Goal: Task Accomplishment & Management: Manage account settings

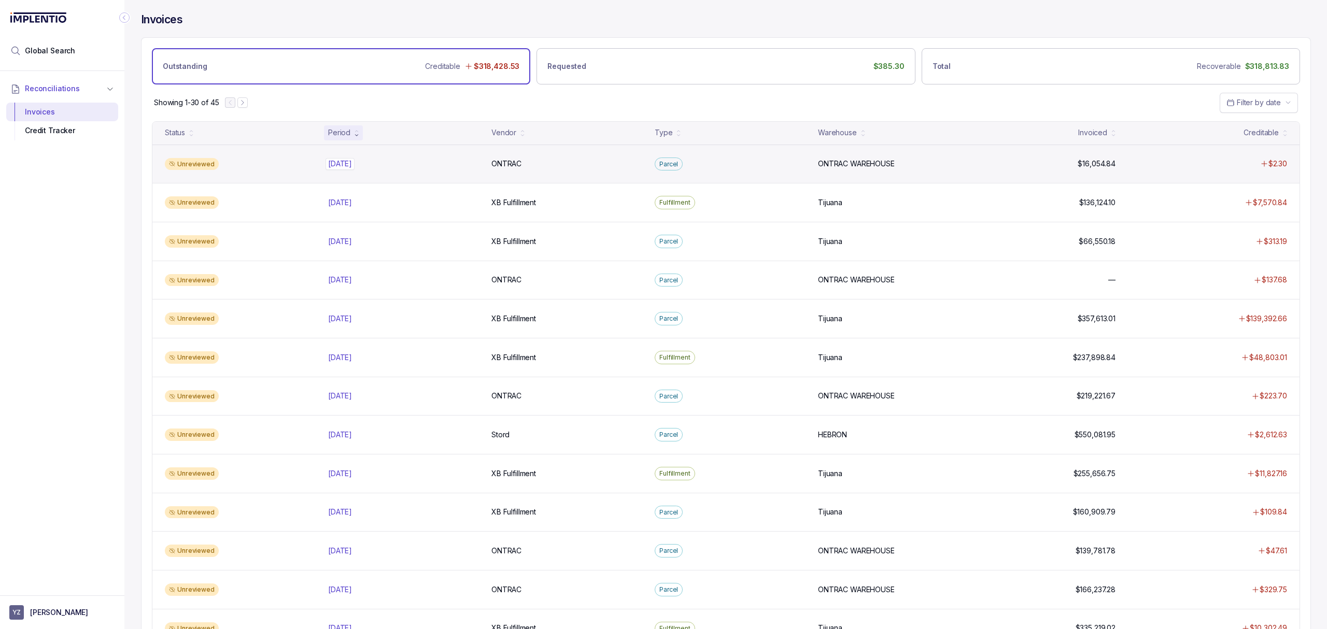
click at [347, 169] on p "[DATE]" at bounding box center [339, 163] width 29 height 11
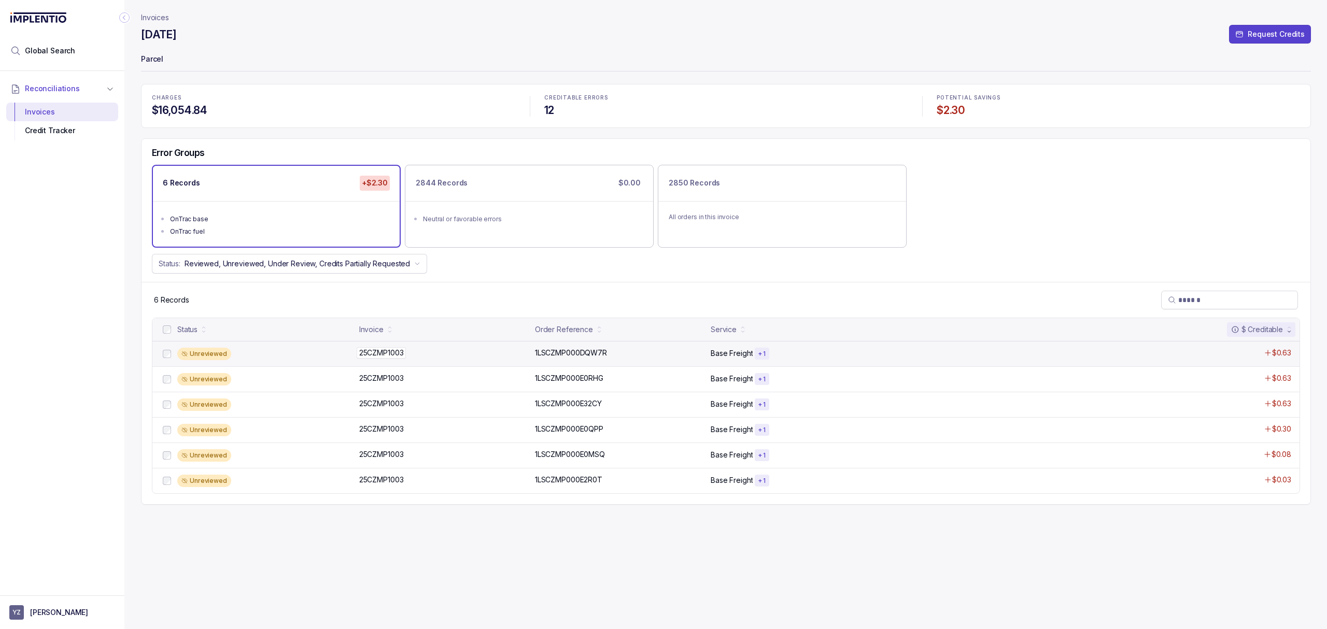
click at [382, 356] on p "25CZMP1003" at bounding box center [382, 352] width 50 height 11
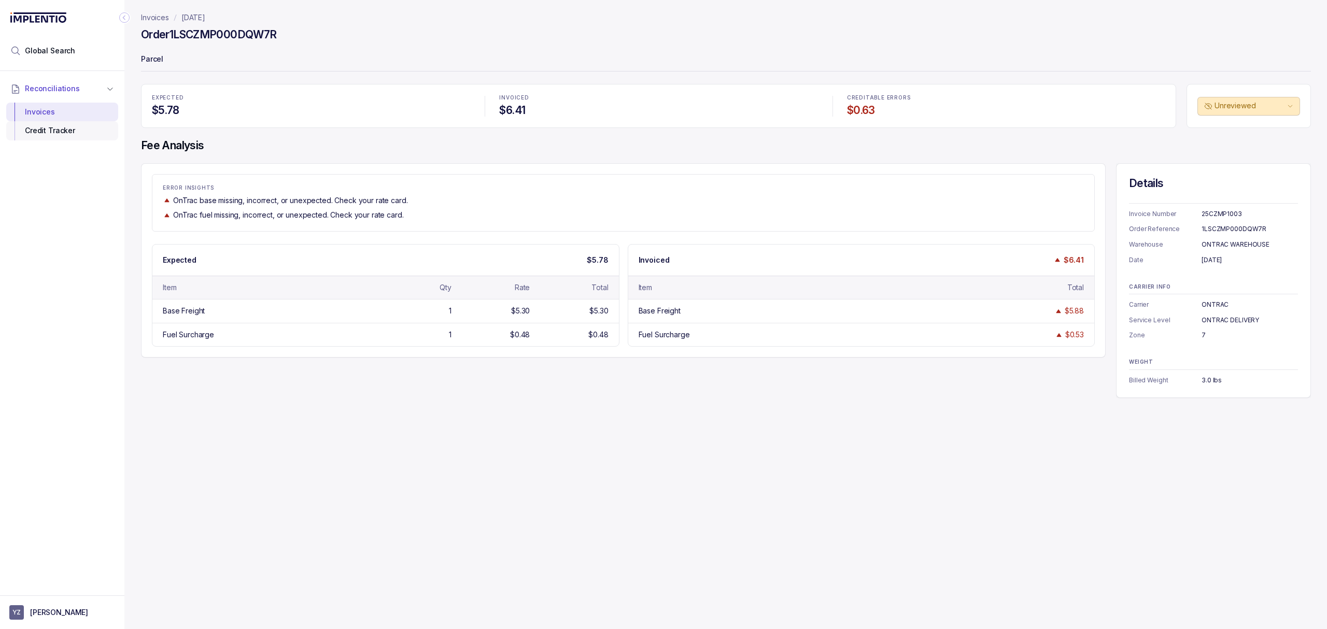
click at [44, 133] on div "Credit Tracker" at bounding box center [62, 130] width 95 height 19
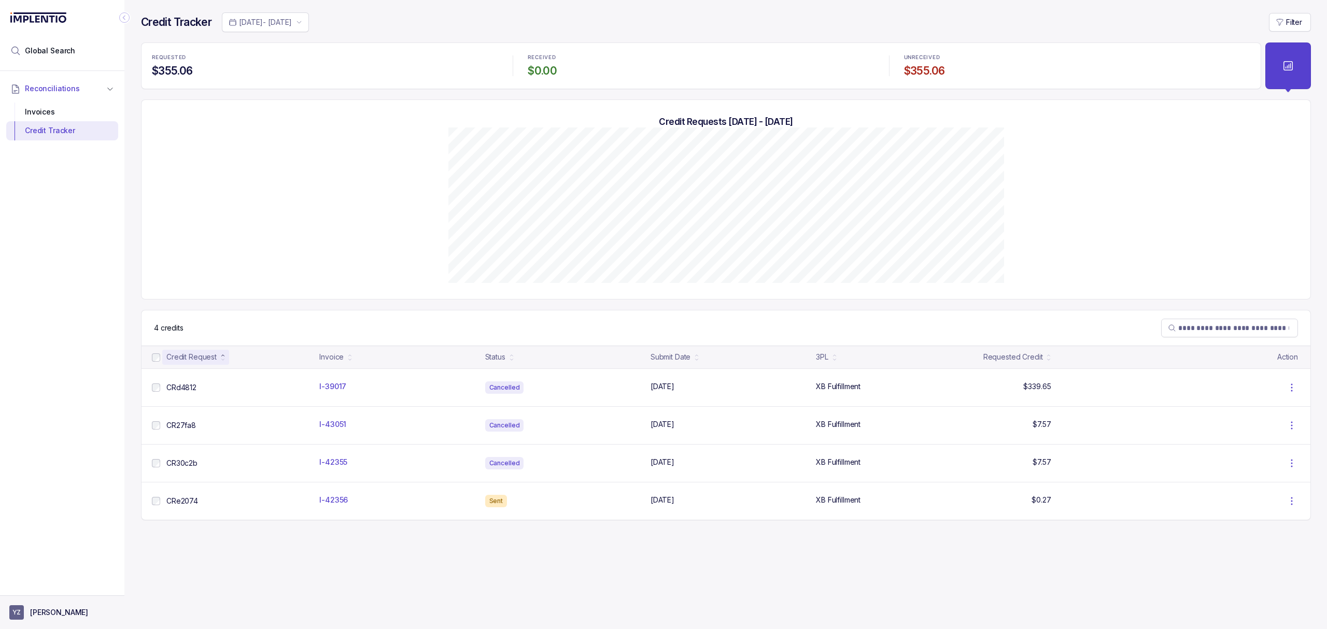
click at [67, 608] on p "[PERSON_NAME]" at bounding box center [59, 612] width 58 height 10
click at [86, 589] on p "Logout" at bounding box center [68, 590] width 86 height 10
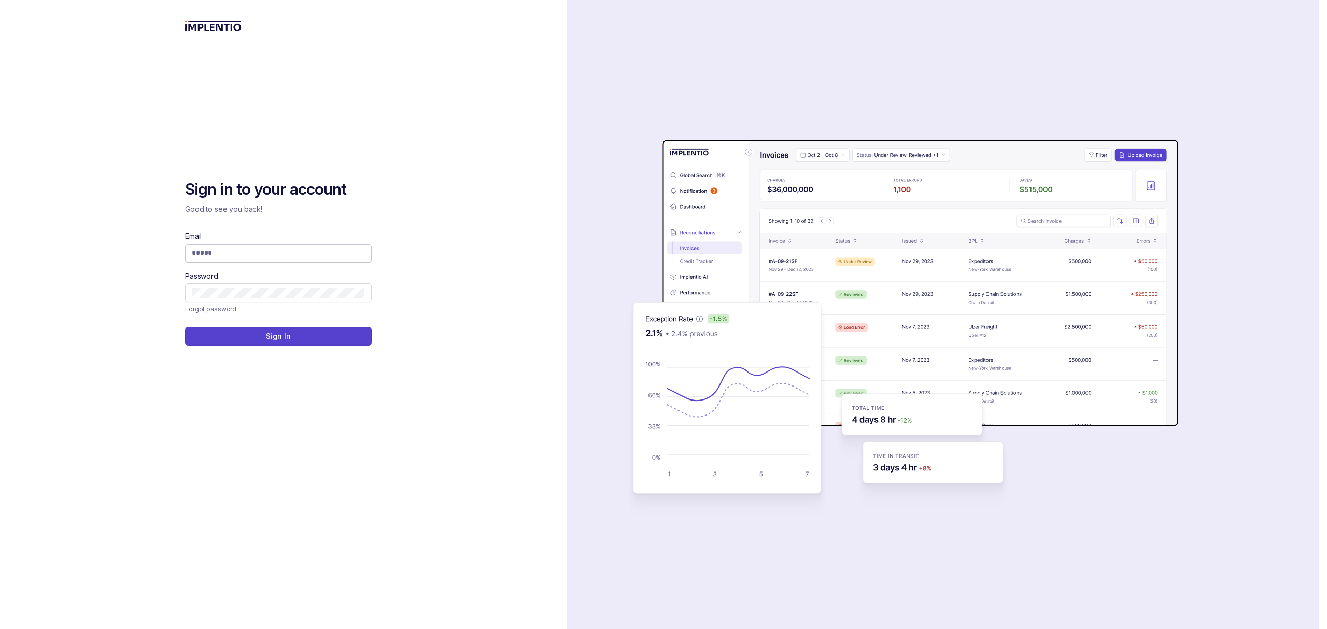
click at [254, 258] on input "Email" at bounding box center [278, 253] width 173 height 10
type input "**********"
